Goal: Task Accomplishment & Management: Complete application form

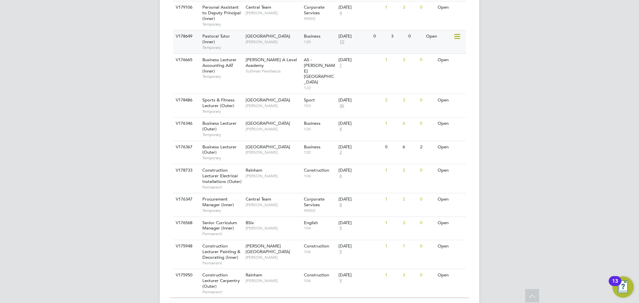
scroll to position [697, 0]
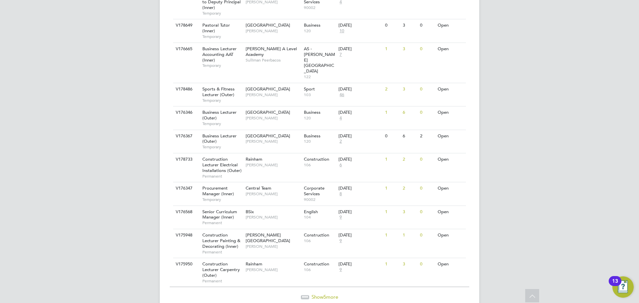
click at [323, 294] on span "Show 5 more" at bounding box center [325, 297] width 27 height 6
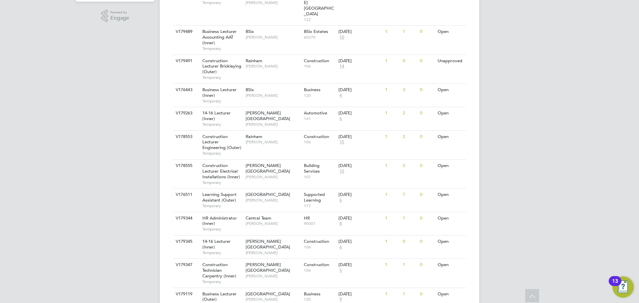
scroll to position [179, 0]
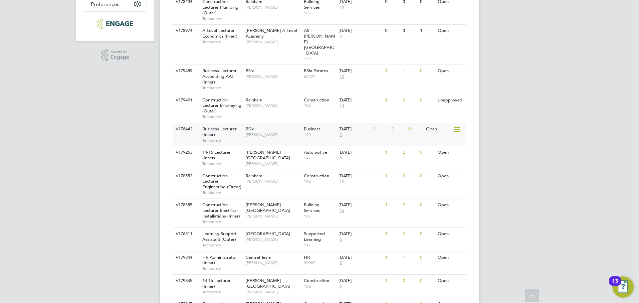
click at [277, 132] on span "[PERSON_NAME]" at bounding box center [273, 134] width 55 height 5
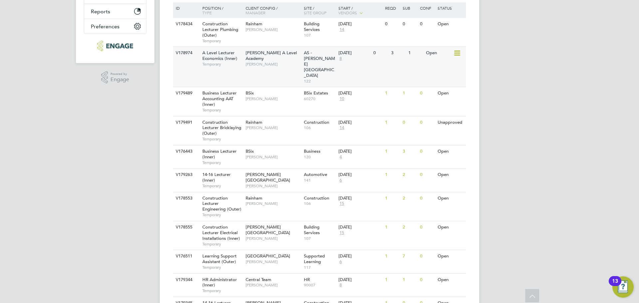
scroll to position [145, 0]
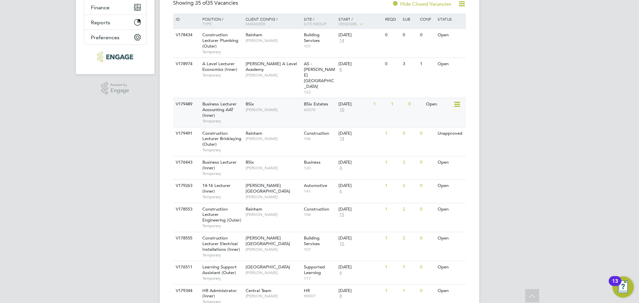
click at [264, 107] on span "[PERSON_NAME]" at bounding box center [273, 109] width 55 height 5
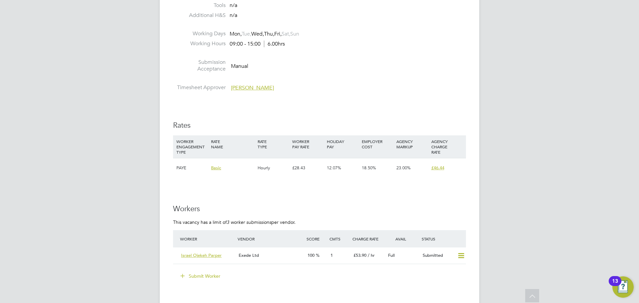
scroll to position [1032, 0]
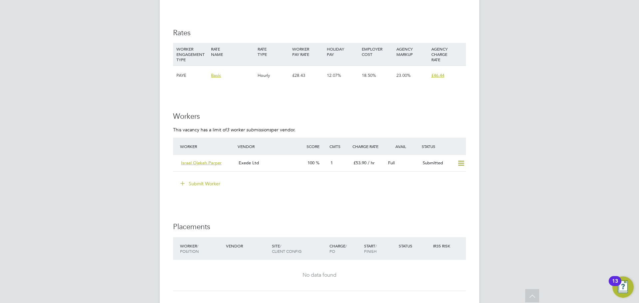
click at [202, 180] on button "Submit Worker" at bounding box center [201, 183] width 50 height 11
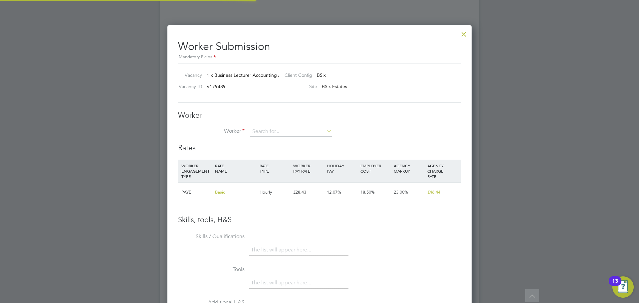
scroll to position [20, 45]
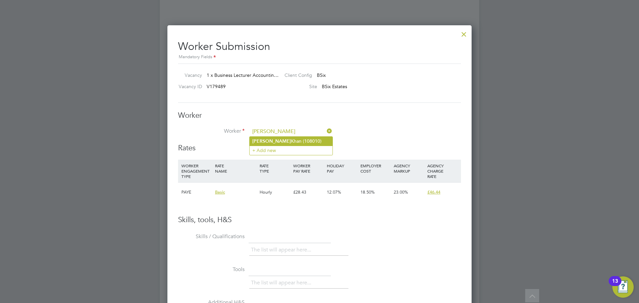
click at [277, 139] on li "Abdullah Khan (108010)" at bounding box center [291, 141] width 83 height 9
type input "Abdullah Khan (108010)"
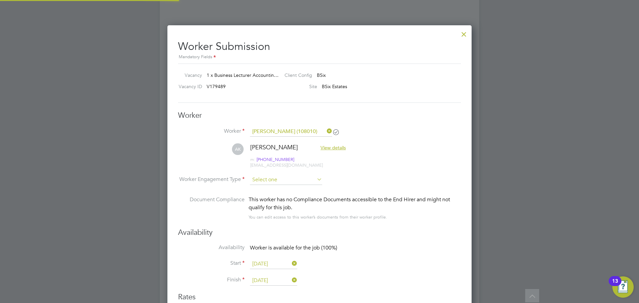
scroll to position [553, 305]
click at [260, 177] on input at bounding box center [286, 180] width 72 height 10
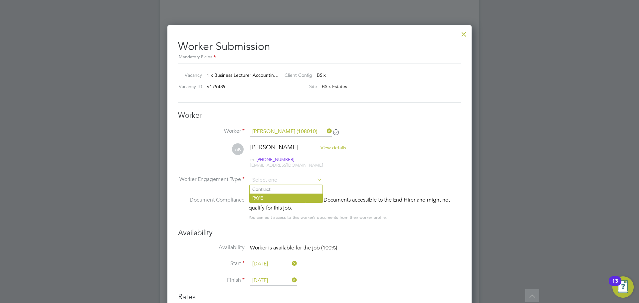
click at [269, 198] on li "PAYE" at bounding box center [286, 198] width 73 height 9
type input "PAYE"
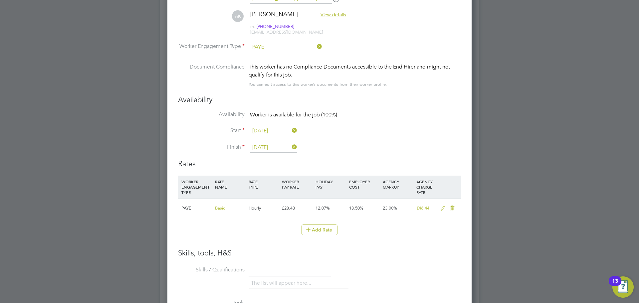
click at [444, 208] on icon at bounding box center [443, 208] width 8 height 5
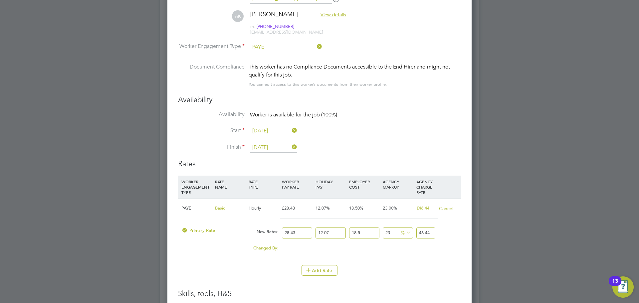
drag, startPoint x: 300, startPoint y: 231, endPoint x: 269, endPoint y: 232, distance: 31.0
click at [269, 232] on div "Primary Rate New Rates: 28.43 12.07 n/a 18.5 n/a 23 0 % 46.44" at bounding box center [319, 233] width 283 height 18
type input "3"
type input "4.900428855"
type input "31"
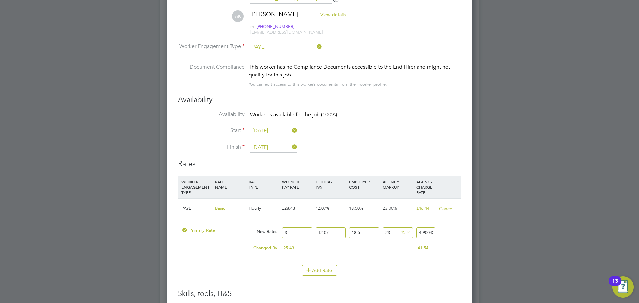
type input "50.637764835"
type input "31"
drag, startPoint x: 430, startPoint y: 234, endPoint x: 442, endPoint y: 231, distance: 12.2
click at [442, 231] on div "Primary Rate New Rates: 31 12.07 n/a 18.5 n/a 23 9.468850335 % 50.637764835" at bounding box center [319, 233] width 283 height 18
type input "22.981139082498764"
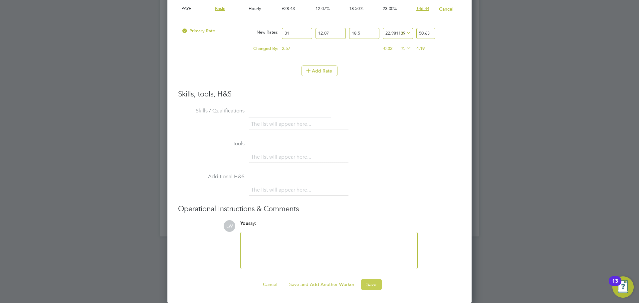
type input "50.63"
click at [375, 284] on button "Save" at bounding box center [371, 284] width 21 height 11
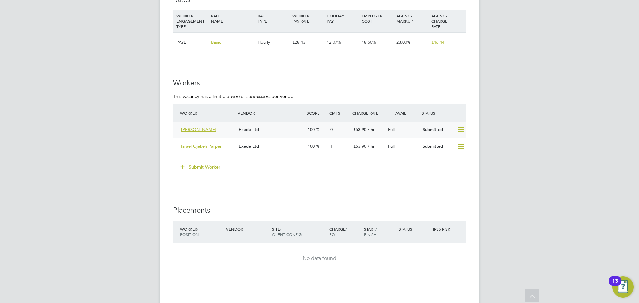
click at [280, 131] on div "Exede Ltd" at bounding box center [270, 129] width 69 height 11
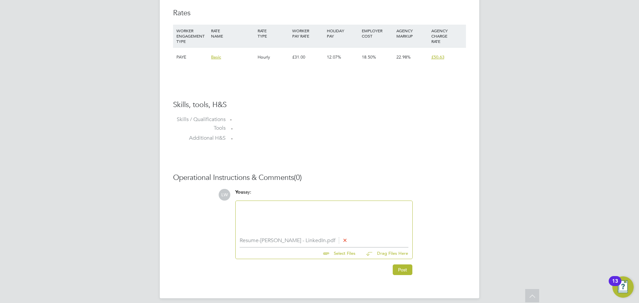
click at [262, 210] on div at bounding box center [324, 219] width 169 height 29
click at [400, 273] on button "Post" at bounding box center [403, 270] width 20 height 11
